Goal: Find specific page/section: Find specific page/section

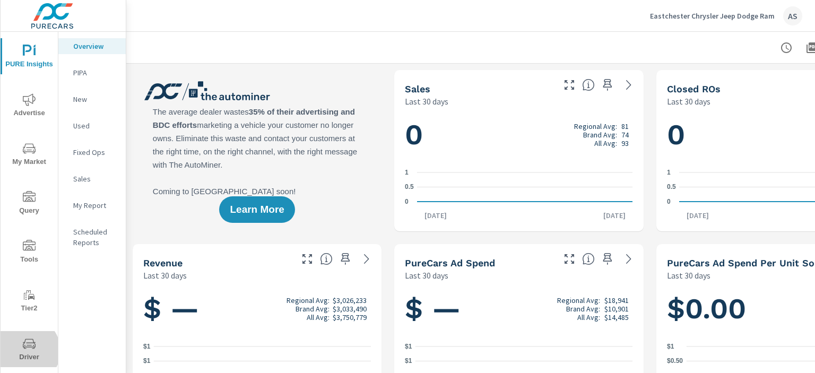
click at [25, 351] on span "Driver" at bounding box center [29, 350] width 51 height 26
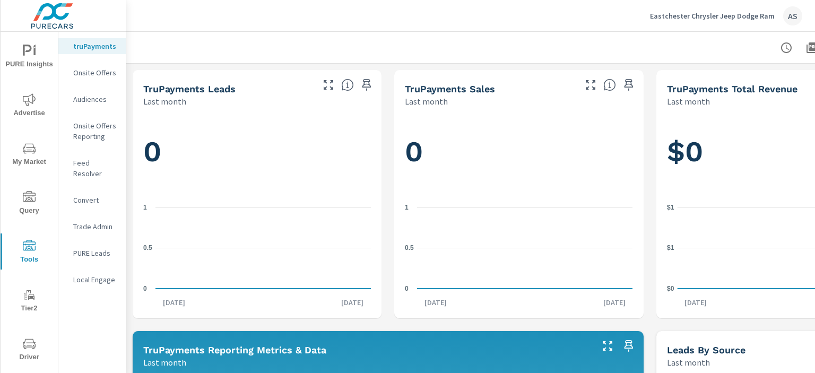
click at [94, 165] on p "Feed Resolver" at bounding box center [95, 168] width 44 height 21
